Goal: Transaction & Acquisition: Purchase product/service

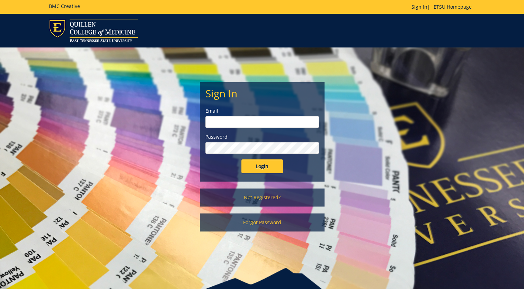
click at [254, 120] on input "email" at bounding box center [262, 122] width 114 height 12
type input "[EMAIL_ADDRESS][DOMAIN_NAME]"
click at [252, 169] on input "Login" at bounding box center [263, 166] width 42 height 14
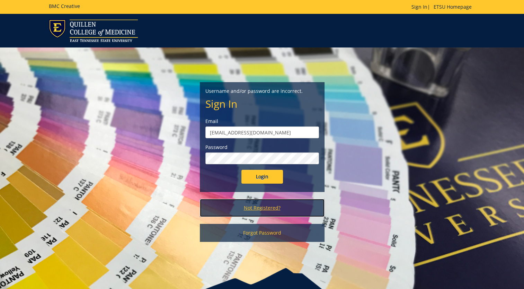
click at [265, 208] on link "Not Registered?" at bounding box center [262, 208] width 125 height 18
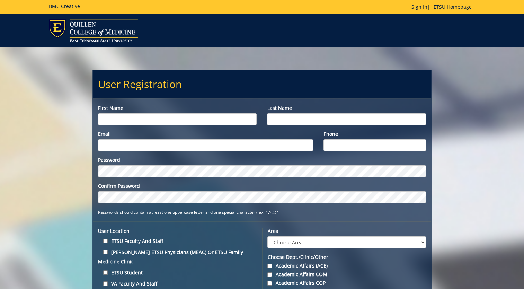
click at [169, 120] on input "First name" at bounding box center [177, 119] width 159 height 12
type input "Kayla"
type input "Chambers"
type input "chambersk1@etsu.edu"
type input "8656792146"
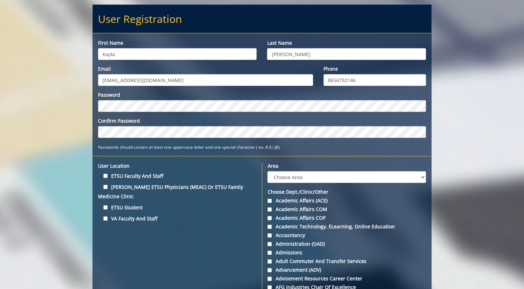
scroll to position [73, 0]
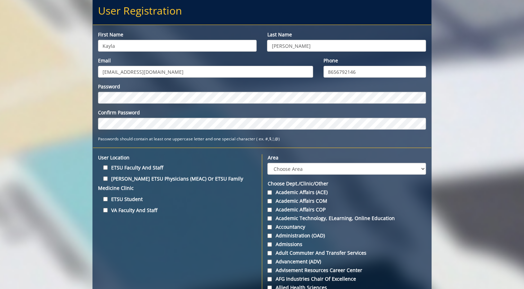
click at [135, 167] on label "ETSU Faculty and Staff" at bounding box center [177, 167] width 159 height 9
click at [108, 167] on input "ETSU Faculty and Staff" at bounding box center [105, 167] width 5 height 5
checkbox input "true"
click at [144, 181] on label "Quillen ETSU Physicians (MEAC) or ETSU Family Medicine Clinic" at bounding box center [177, 183] width 159 height 19
click at [108, 181] on input "Quillen ETSU Physicians (MEAC) or ETSU Family Medicine Clinic" at bounding box center [105, 178] width 5 height 5
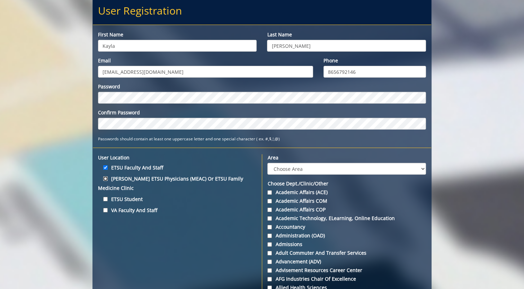
checkbox input "true"
click at [305, 168] on select "Choose Area Administration Advancement (ADM) BucSports Business & Finance Clemm…" at bounding box center [347, 169] width 158 height 12
select select "30"
click at [268, 163] on select "Choose Area Administration Advancement (ADM) BucSports Business & Finance Clemm…" at bounding box center [347, 169] width 158 height 12
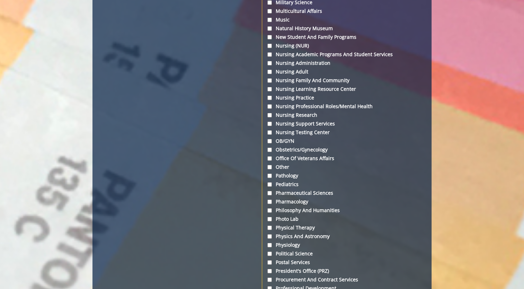
scroll to position [1824, 0]
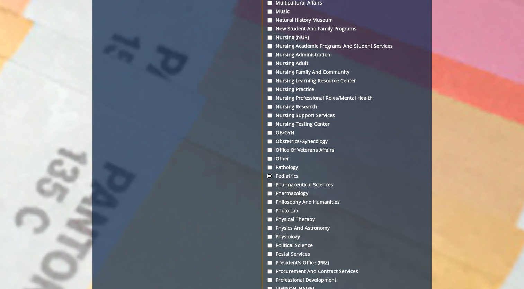
click at [272, 178] on input "Pediatrics" at bounding box center [270, 176] width 5 height 5
checkbox input "true"
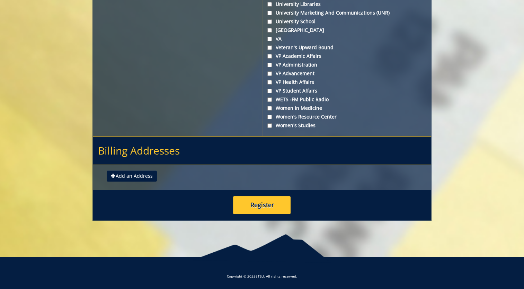
scroll to position [2590, 0]
click at [275, 204] on button "Register" at bounding box center [262, 205] width 58 height 18
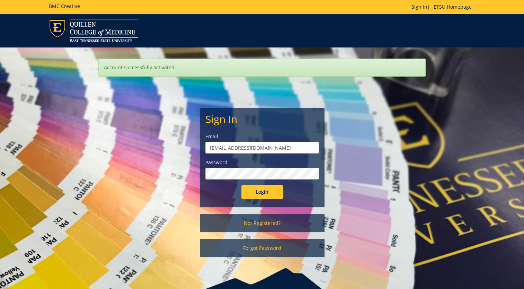
click at [253, 181] on form "Sign In Email chambersk1@etsu.edu Password Login" at bounding box center [262, 156] width 114 height 86
click at [254, 180] on form "Sign In Email chambersk1@etsu.edu Password Login" at bounding box center [262, 156] width 114 height 86
click at [260, 189] on input "Login" at bounding box center [263, 192] width 42 height 14
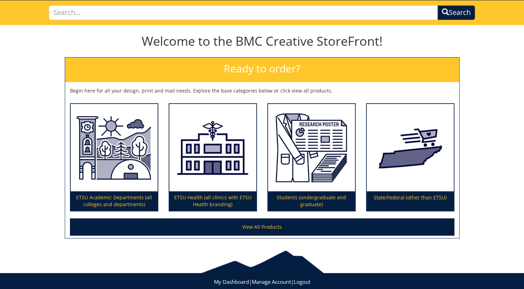
scroll to position [47, 0]
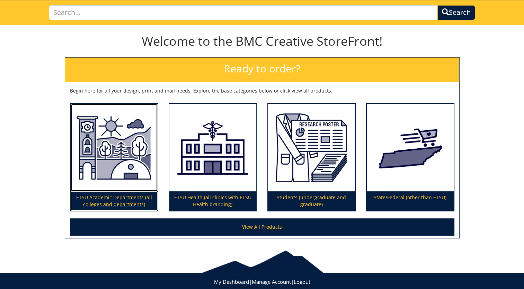
click at [112, 147] on img at bounding box center [114, 148] width 87 height 88
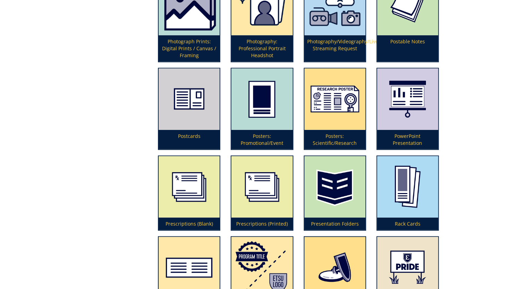
scroll to position [1615, 0]
click at [338, 105] on img at bounding box center [335, 99] width 61 height 61
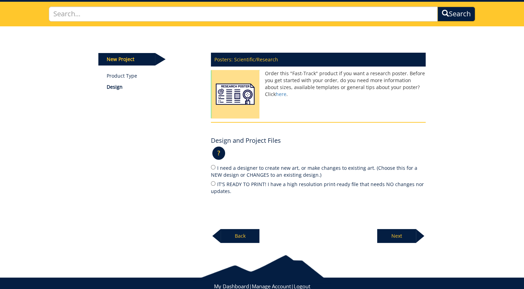
scroll to position [46, 0]
click at [213, 183] on input "IT'S READY TO PRINT! I have a high resolution print-ready file that needs NO ch…" at bounding box center [213, 183] width 5 height 5
radio input "true"
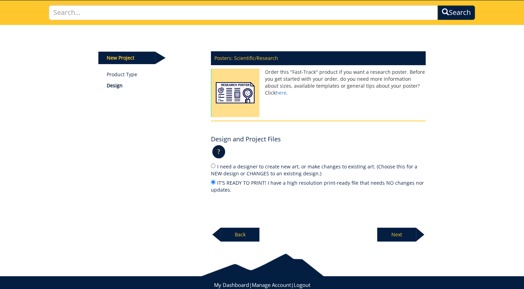
click at [397, 235] on p "Next" at bounding box center [396, 235] width 39 height 14
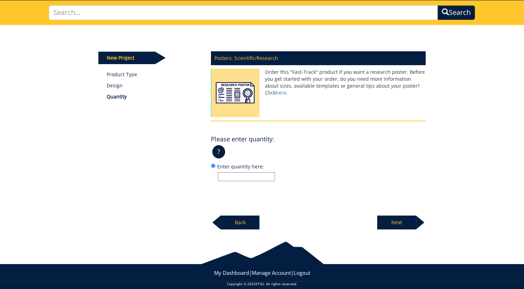
click at [263, 175] on input "Enter quantity here:" at bounding box center [246, 176] width 57 height 9
type input "1"
click at [396, 221] on p "Next" at bounding box center [396, 223] width 39 height 14
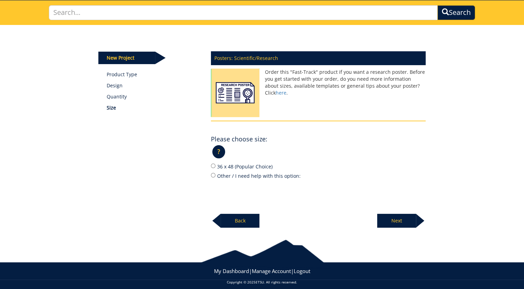
click at [214, 163] on label "36 x 48 (Popular Choice)" at bounding box center [318, 167] width 215 height 8
click at [214, 164] on input "36 x 48 (Popular Choice)" at bounding box center [213, 166] width 5 height 5
radio input "true"
click at [405, 218] on p "Next" at bounding box center [396, 221] width 39 height 14
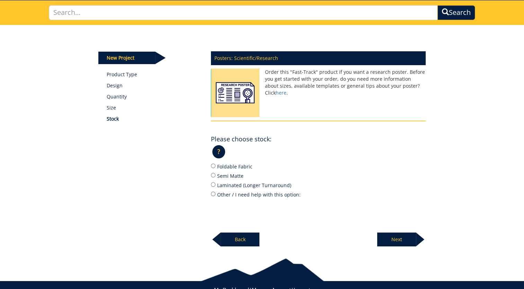
click at [213, 162] on div "? × Which Stock Type do I choose?: Foldable Fabric is 9 ml thick and made of po…" at bounding box center [318, 154] width 215 height 17
click at [213, 165] on input "Foldable Fabric" at bounding box center [213, 166] width 5 height 5
radio input "true"
click at [217, 151] on p "?" at bounding box center [218, 151] width 13 height 13
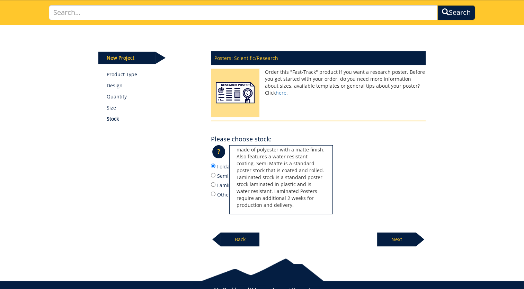
scroll to position [29, 0]
click at [371, 193] on label "Other / I need help with this option:" at bounding box center [318, 195] width 215 height 8
click at [216, 193] on input "Other / I need help with this option:" at bounding box center [213, 194] width 5 height 5
radio input "true"
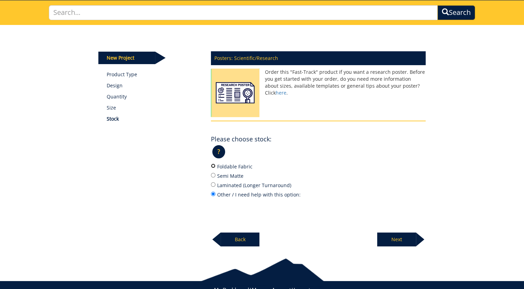
click at [213, 165] on input "Foldable Fabric" at bounding box center [213, 166] width 5 height 5
radio input "true"
click at [397, 237] on p "Next" at bounding box center [396, 240] width 39 height 14
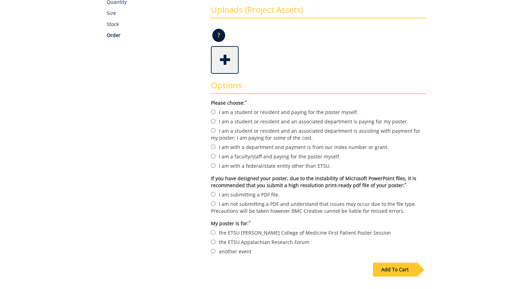
scroll to position [145, 0]
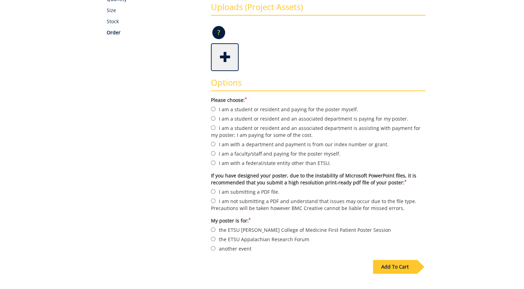
click at [243, 248] on label "another event" at bounding box center [318, 249] width 215 height 8
click at [216, 248] on input "another event" at bounding box center [213, 248] width 5 height 5
radio input "true"
click at [214, 143] on input "I am with a department and payment is from our index number or grant." at bounding box center [213, 144] width 5 height 5
radio input "true"
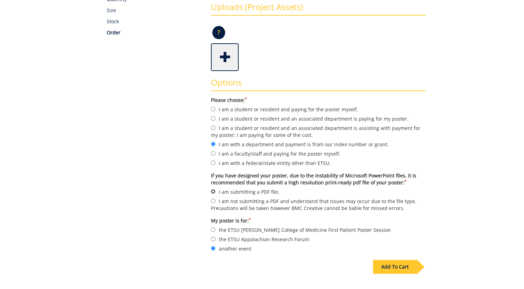
click at [212, 190] on input "I am submitting a PDF file." at bounding box center [213, 191] width 5 height 5
radio input "true"
click at [231, 60] on span at bounding box center [226, 56] width 28 height 24
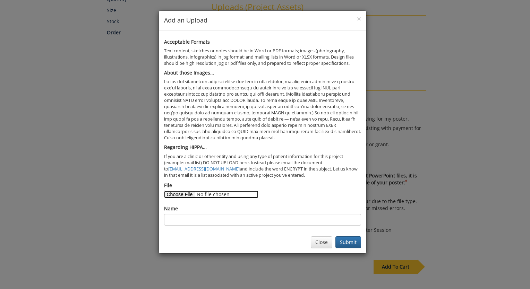
click at [175, 195] on input "File" at bounding box center [211, 195] width 94 height 8
type input "C:\fakepath\FNCE 2025 Poster-Chambers.pptx"
click at [327, 244] on button "Close" at bounding box center [320, 242] width 21 height 12
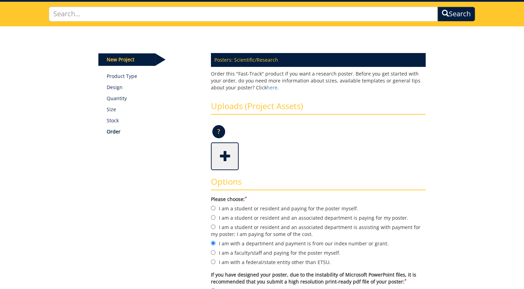
scroll to position [46, 0]
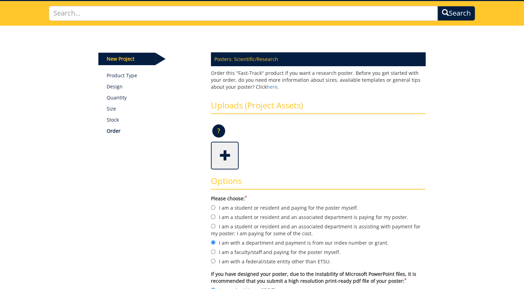
click at [225, 157] on span at bounding box center [226, 155] width 28 height 24
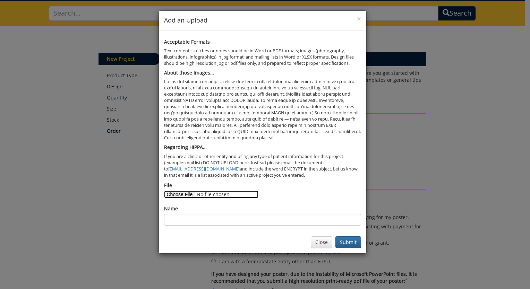
click at [174, 198] on input "File" at bounding box center [211, 195] width 94 height 8
click at [182, 194] on input "File" at bounding box center [211, 195] width 94 height 8
type input "C:\fakepath\Chambers FNCE 2025 Poster.pdf"
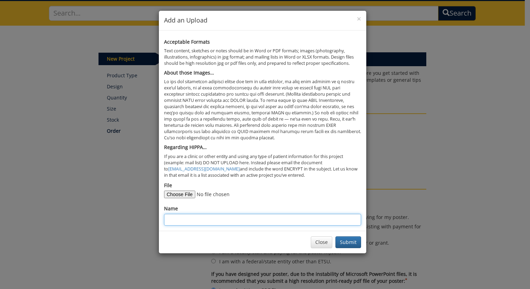
click at [242, 218] on input "Name" at bounding box center [262, 220] width 197 height 12
type input "F"
type input "Chambers 2025 Conference Poster"
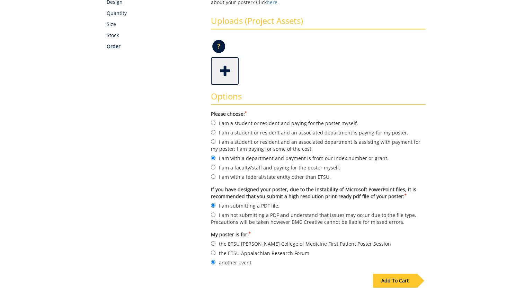
scroll to position [66, 0]
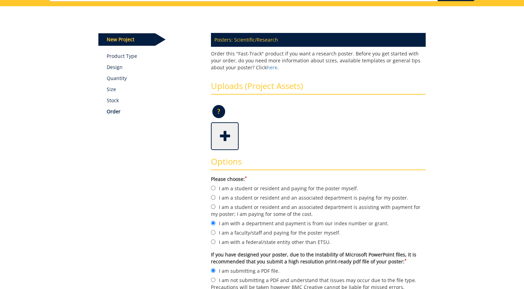
click at [227, 134] on span at bounding box center [226, 135] width 28 height 24
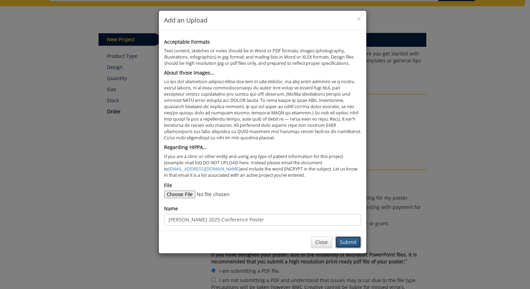
click at [350, 240] on button "Submit" at bounding box center [348, 242] width 26 height 12
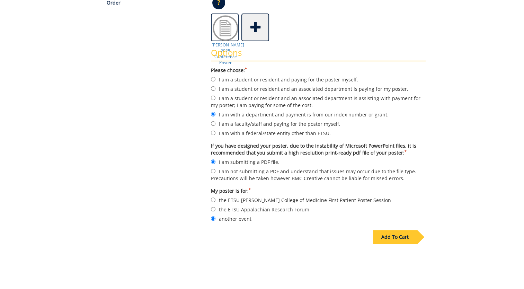
scroll to position [169, 0]
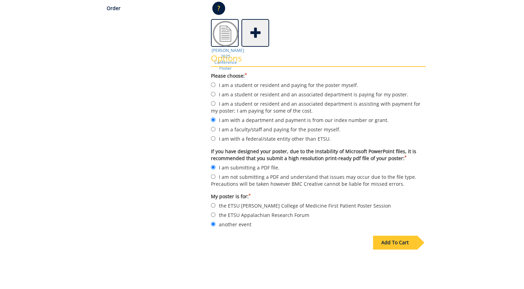
click at [380, 237] on div "Add To Cart" at bounding box center [395, 243] width 44 height 14
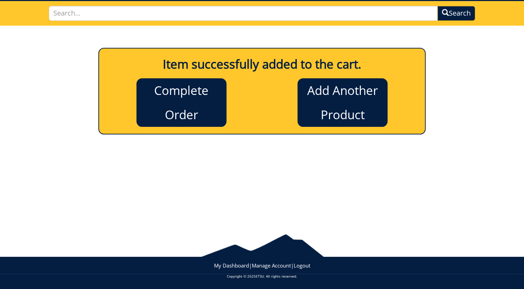
scroll to position [46, 0]
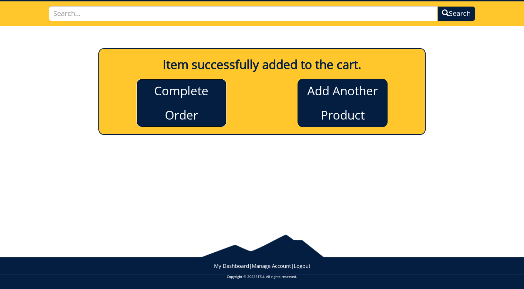
click at [193, 113] on link "Complete Order" at bounding box center [182, 103] width 90 height 49
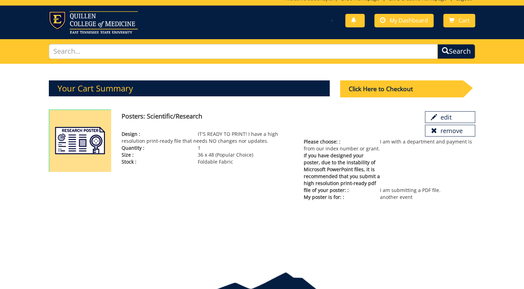
scroll to position [7, 0]
